Goal: Information Seeking & Learning: Learn about a topic

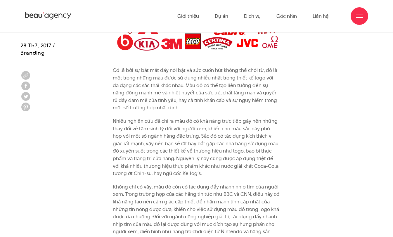
scroll to position [576, 0]
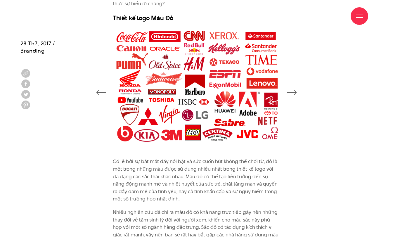
scroll to position [488, 0]
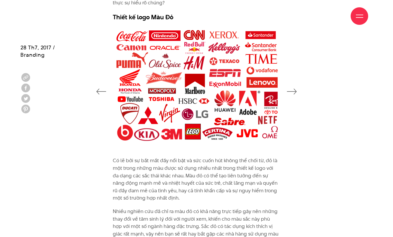
click at [291, 89] on icon "button" at bounding box center [292, 92] width 10 height 6
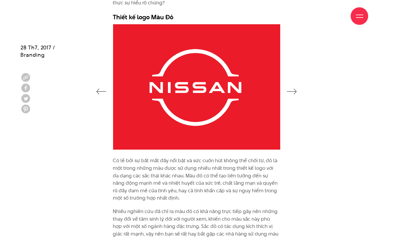
click at [291, 89] on icon "button" at bounding box center [292, 92] width 10 height 6
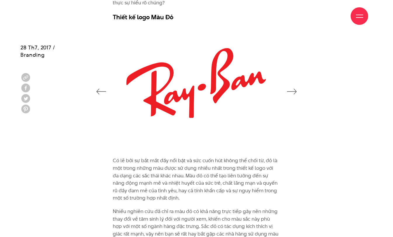
click at [291, 89] on icon "button" at bounding box center [292, 92] width 10 height 6
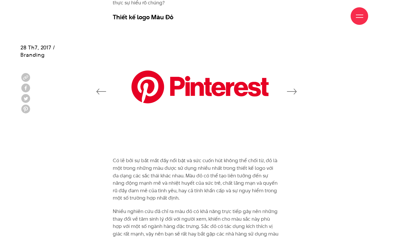
click at [291, 89] on icon "button" at bounding box center [292, 92] width 10 height 6
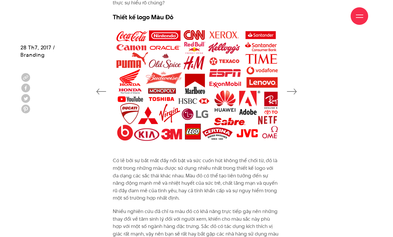
click at [291, 89] on icon "button" at bounding box center [292, 92] width 10 height 6
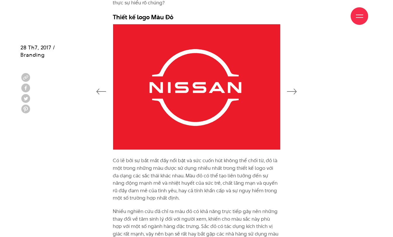
click at [101, 89] on icon "button" at bounding box center [101, 92] width 10 height 6
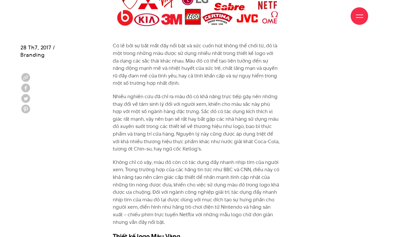
scroll to position [603, 0]
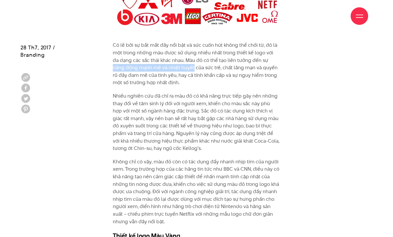
drag, startPoint x: 261, startPoint y: 47, endPoint x: 181, endPoint y: 55, distance: 80.2
click at [181, 55] on p "Có lẽ bởi sự bắt mắt đầy nổi bật và sức cuốn hút không thể chối từ, đỏ là một t…" at bounding box center [196, 63] width 167 height 45
drag, startPoint x: 210, startPoint y: 57, endPoint x: 219, endPoint y: 57, distance: 9.1
click at [219, 57] on p "Có lẽ bởi sự bắt mắt đầy nổi bật và sức cuốn hút không thể chối từ, đỏ là một t…" at bounding box center [196, 63] width 167 height 45
click at [221, 58] on p "Có lẽ bởi sự bắt mắt đầy nổi bật và sức cuốn hút không thể chối từ, đỏ là một t…" at bounding box center [196, 63] width 167 height 45
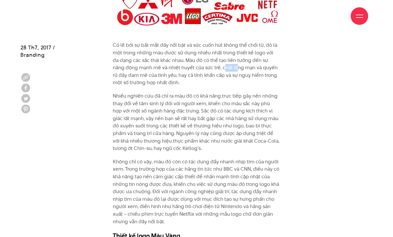
drag, startPoint x: 210, startPoint y: 57, endPoint x: 223, endPoint y: 57, distance: 13.1
click at [223, 57] on p "Có lẽ bởi sự bắt mắt đầy nổi bật và sức cuốn hút không thể chối từ, đỏ là một t…" at bounding box center [196, 63] width 167 height 45
drag, startPoint x: 230, startPoint y: 57, endPoint x: 242, endPoint y: 57, distance: 11.4
click at [242, 57] on p "Có lẽ bởi sự bắt mắt đầy nổi bật và sức cuốn hút không thể chối từ, đỏ là một t…" at bounding box center [196, 63] width 167 height 45
click at [217, 75] on div "Có lẽ bởi sự bắt mắt đầy nổi bật và sức cuốn hút không thể chối từ, đỏ là một t…" at bounding box center [196, 140] width 167 height 198
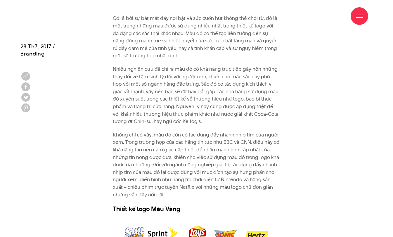
scroll to position [631, 0]
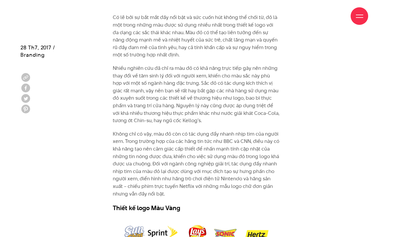
click at [218, 143] on p "Không chỉ có vậy, màu đỏ còn có tác dụng đẩy nhanh nhịp tim của người xem. Tron…" at bounding box center [196, 163] width 167 height 67
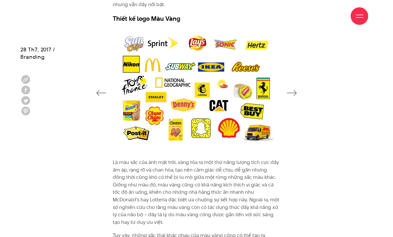
scroll to position [823, 0]
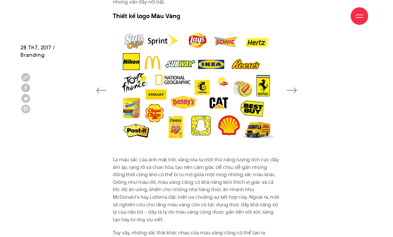
click at [197, 106] on img at bounding box center [196, 85] width 167 height 125
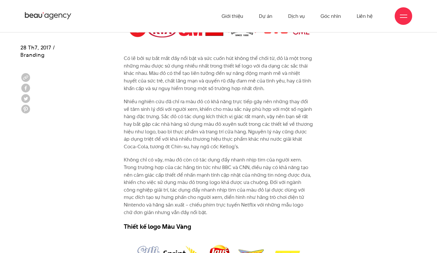
scroll to position [592, 0]
click at [239, 199] on p "Không chỉ có vậy, màu đỏ còn có tác dụng đẩy nhanh nhịp tim của người xem. Tron…" at bounding box center [219, 186] width 190 height 60
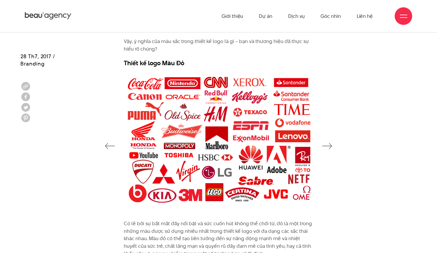
scroll to position [421, 0]
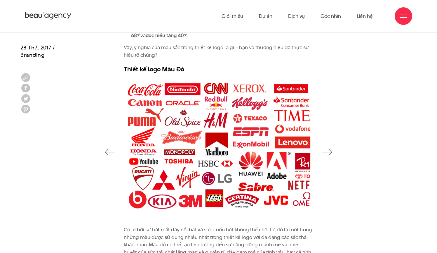
click at [323, 149] on icon "button" at bounding box center [327, 152] width 10 height 6
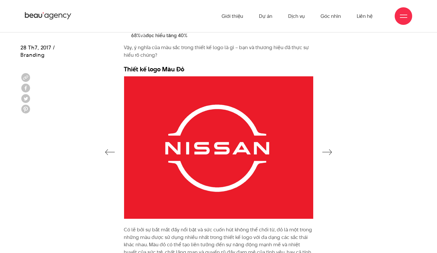
click at [323, 149] on icon "button" at bounding box center [327, 152] width 10 height 6
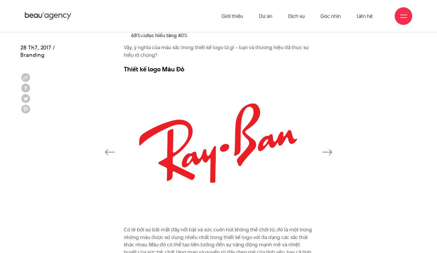
click at [323, 149] on icon "button" at bounding box center [327, 152] width 10 height 6
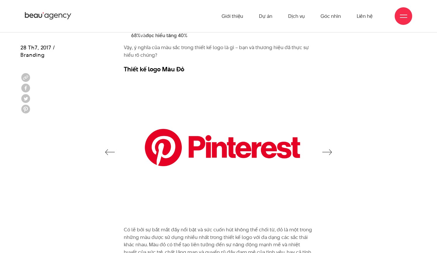
click at [334, 146] on div at bounding box center [218, 151] width 396 height 150
click at [333, 147] on div at bounding box center [218, 151] width 396 height 150
click at [327, 150] on icon "button" at bounding box center [327, 152] width 10 height 6
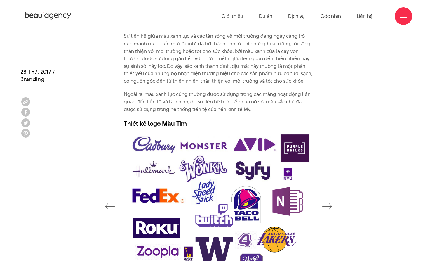
scroll to position [1516, 0]
